Goal: Task Accomplishment & Management: Complete application form

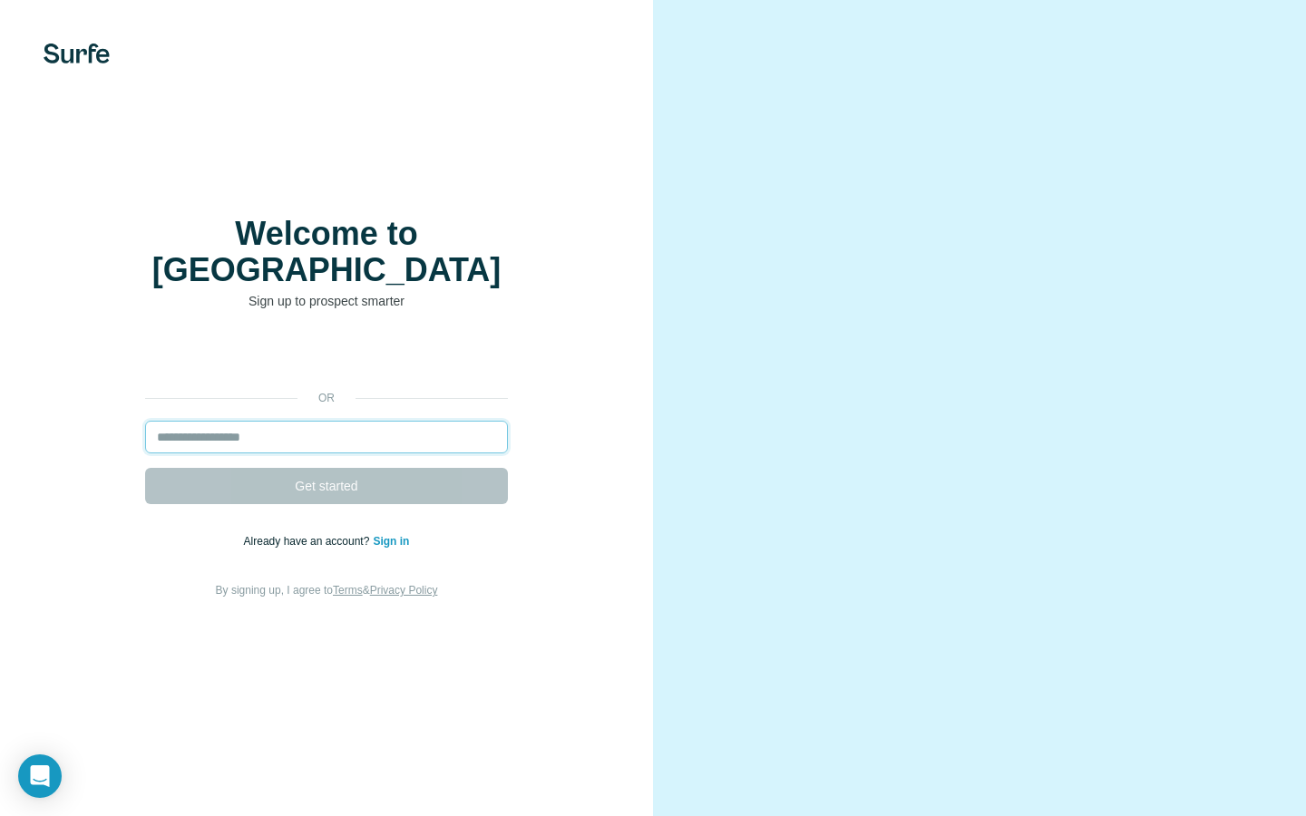
click at [326, 421] on input "email" at bounding box center [326, 437] width 363 height 33
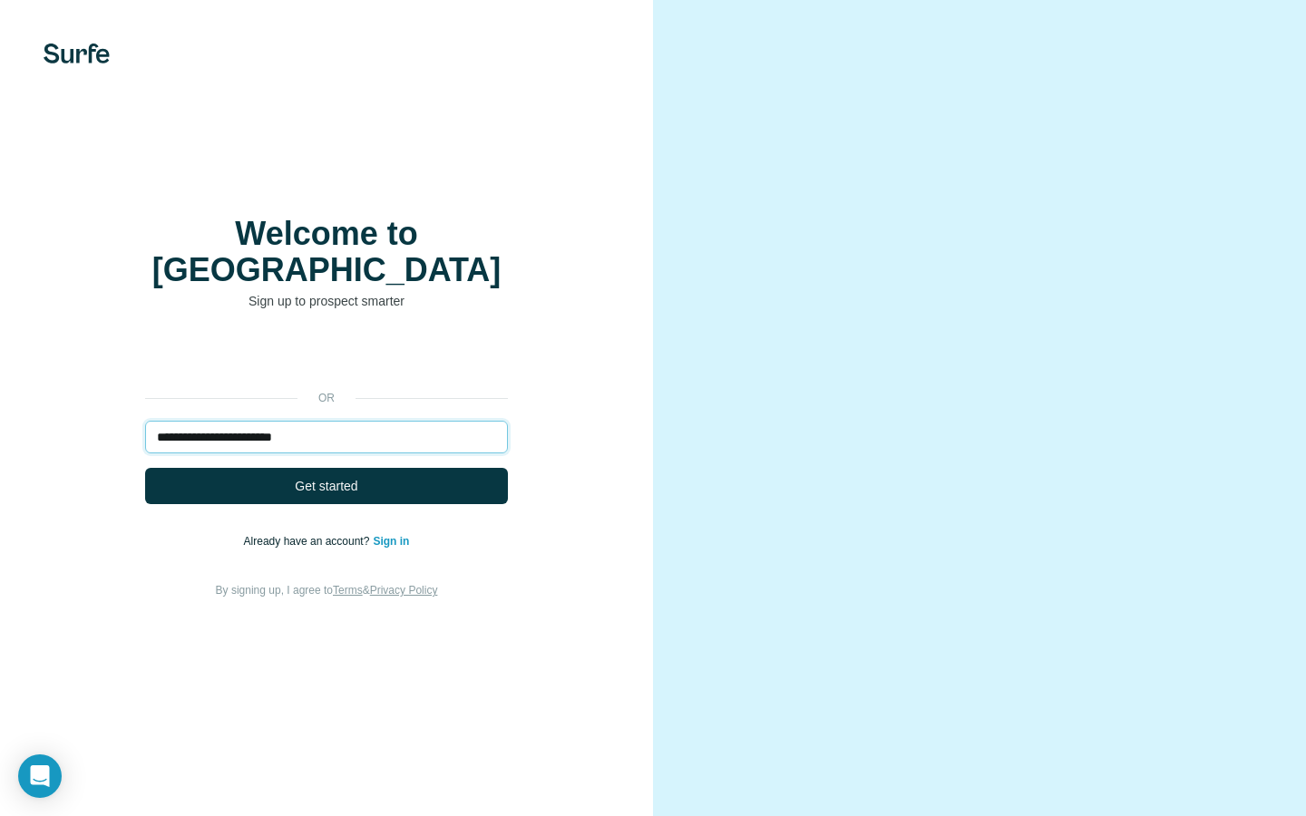
type input "**********"
click at [145, 468] on button "Get started" at bounding box center [326, 486] width 363 height 36
